Goal: Task Accomplishment & Management: Complete application form

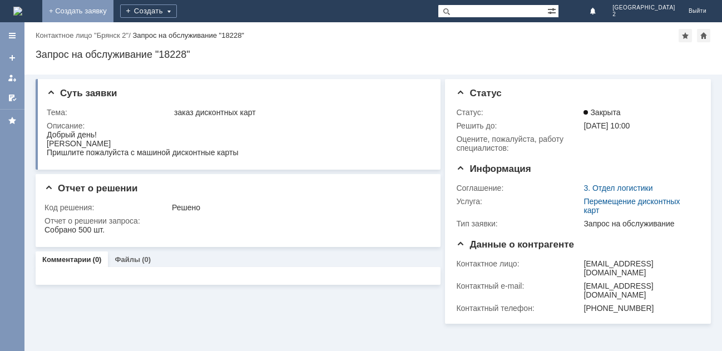
click at [113, 4] on link "+ Создать заявку" at bounding box center [77, 11] width 71 height 22
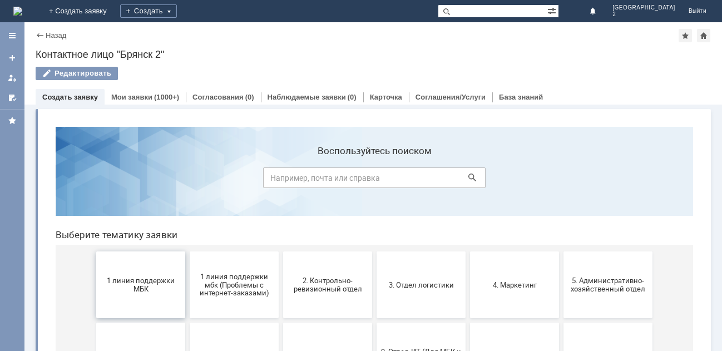
click at [149, 260] on button "1 линия поддержки МБК" at bounding box center [140, 284] width 89 height 67
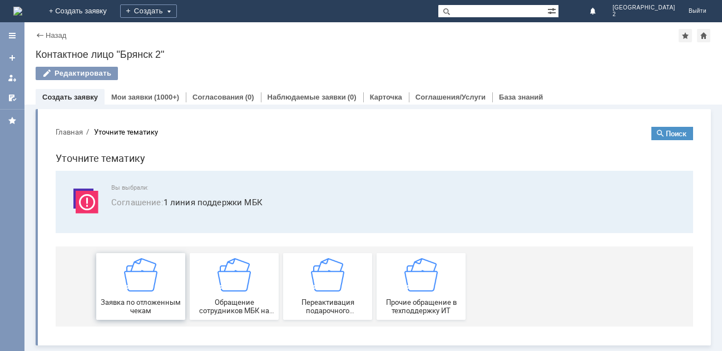
click at [145, 274] on img at bounding box center [140, 274] width 33 height 33
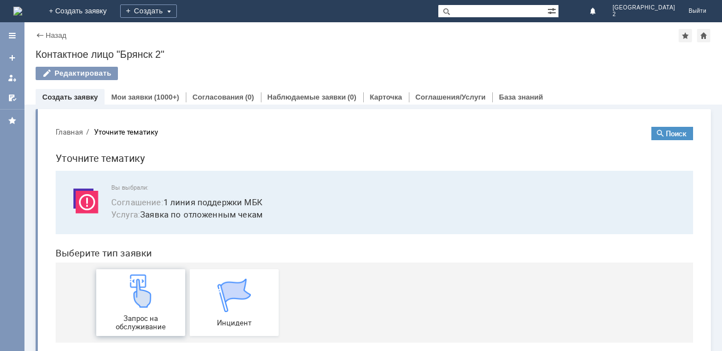
click at [140, 284] on img at bounding box center [140, 290] width 33 height 33
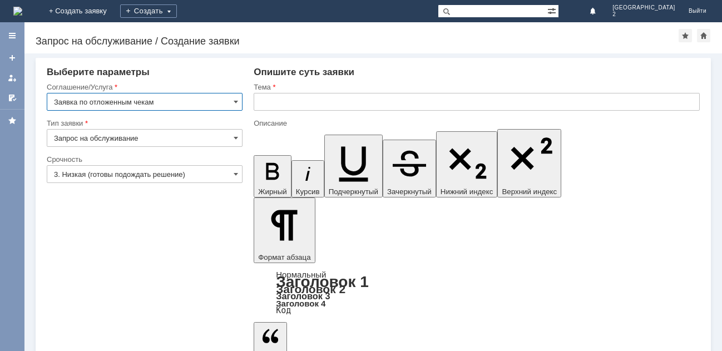
click at [274, 96] on input "text" at bounding box center [477, 102] width 446 height 18
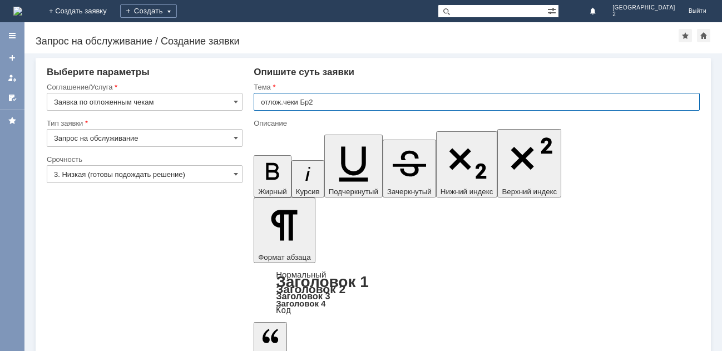
type input "отлож.чеки Бр2"
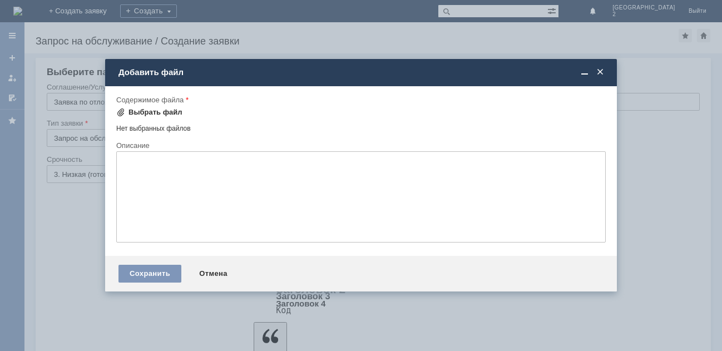
click at [170, 112] on div "Выбрать файл" at bounding box center [155, 112] width 54 height 9
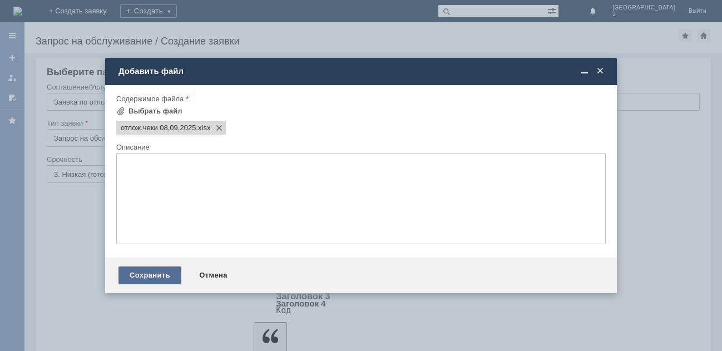
click at [153, 270] on div "Сохранить" at bounding box center [149, 275] width 63 height 18
